Goal: Information Seeking & Learning: Learn about a topic

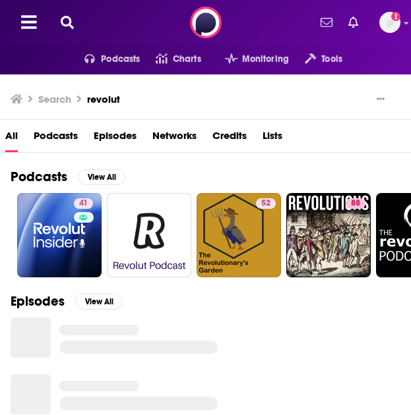
click at [61, 28] on icon at bounding box center [67, 22] width 13 height 13
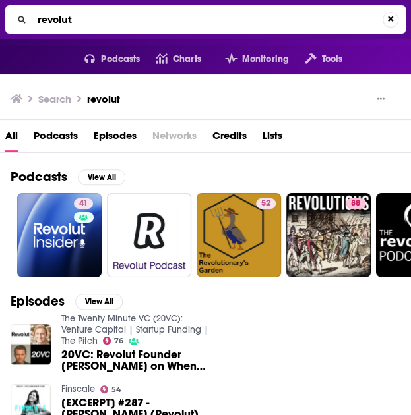
click at [70, 22] on input "revolut" at bounding box center [207, 19] width 350 height 21
type input "in good company"
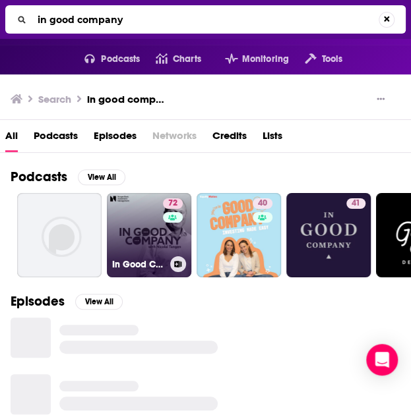
click at [138, 225] on link "72 In Good Company with [PERSON_NAME]" at bounding box center [149, 235] width 84 height 84
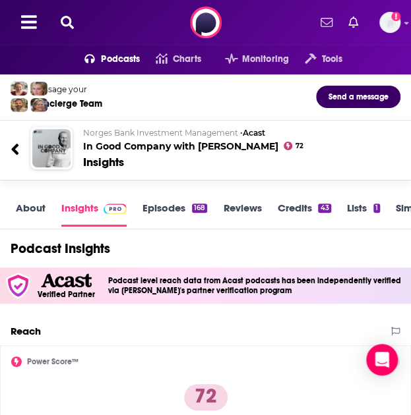
click at [65, 21] on icon at bounding box center [67, 22] width 13 height 13
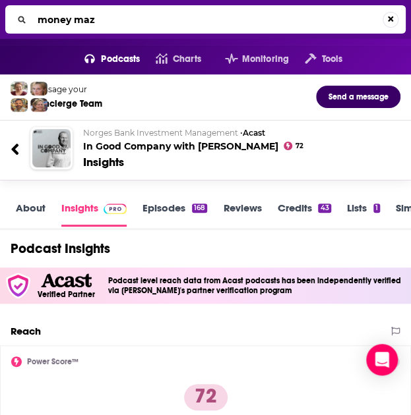
type input "money maze"
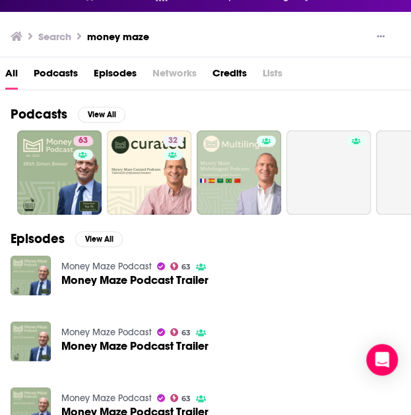
scroll to position [40, 0]
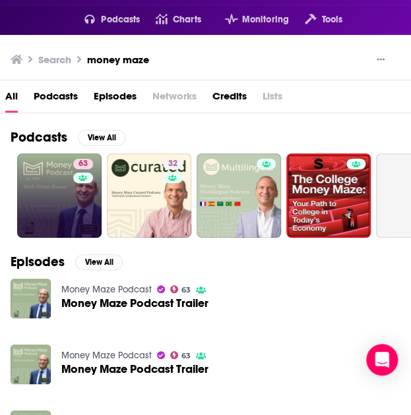
click at [72, 200] on link "63" at bounding box center [59, 196] width 84 height 84
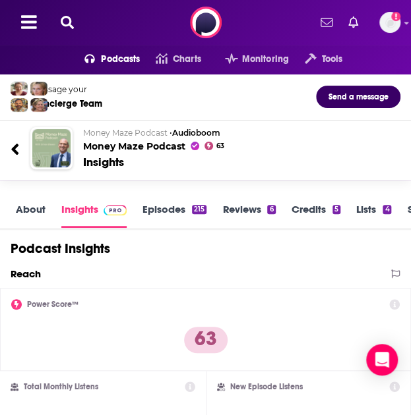
click at [67, 24] on icon at bounding box center [67, 22] width 13 height 13
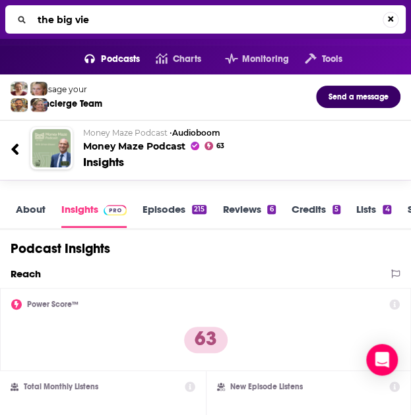
type input "the big view"
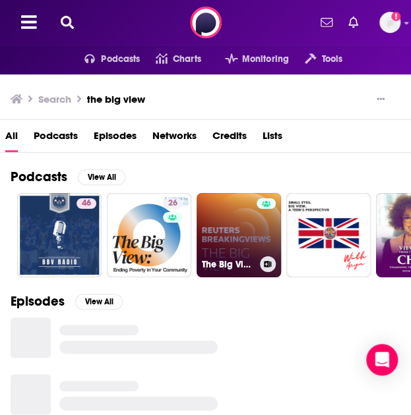
click at [217, 223] on link "The Big View" at bounding box center [238, 235] width 84 height 84
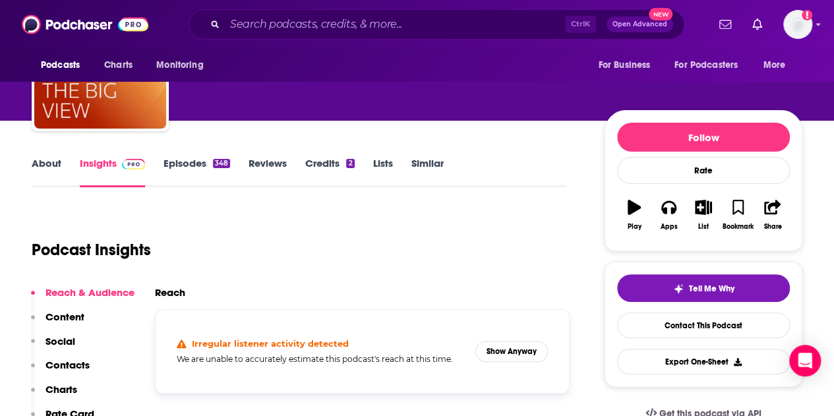
scroll to position [125, 0]
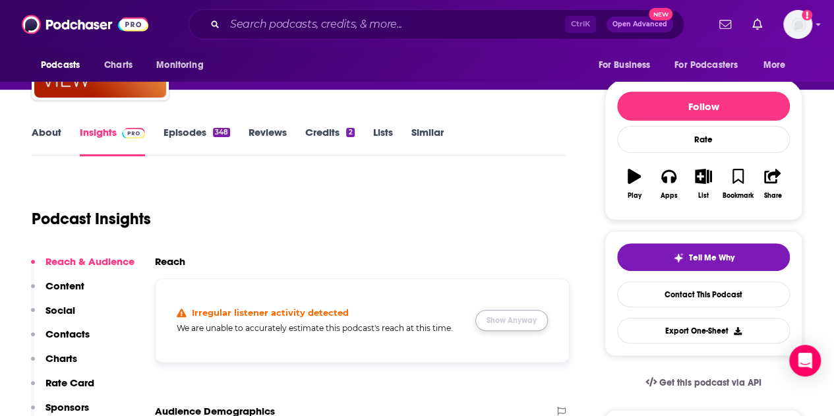
click at [410, 316] on button "Show Anyway" at bounding box center [511, 320] width 73 height 21
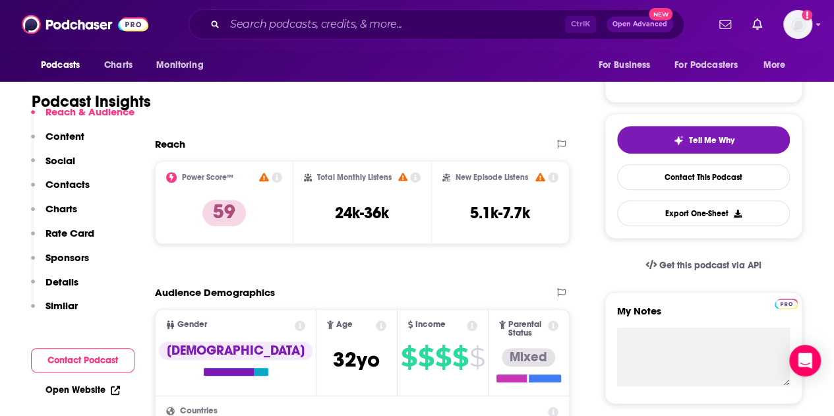
scroll to position [244, 0]
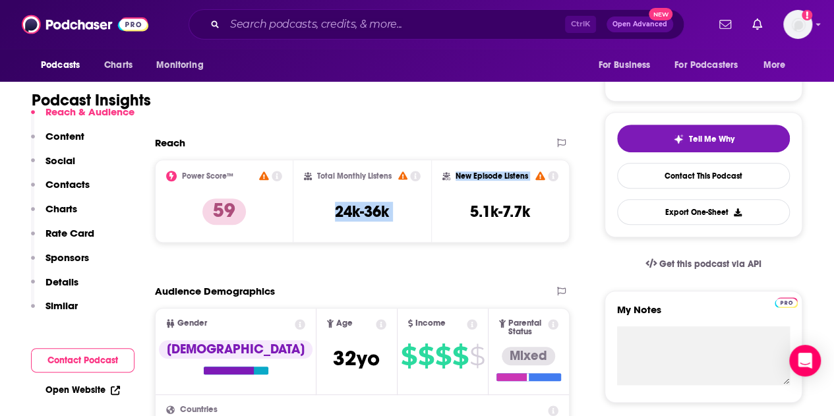
drag, startPoint x: 332, startPoint y: 210, endPoint x: 446, endPoint y: 210, distance: 114.7
click at [410, 210] on div "Power Score™ 59 Total Monthly Listens 24k-36k New Episode Listens 5.1k-7.7k" at bounding box center [362, 201] width 415 height 83
